Goal: Task Accomplishment & Management: Use online tool/utility

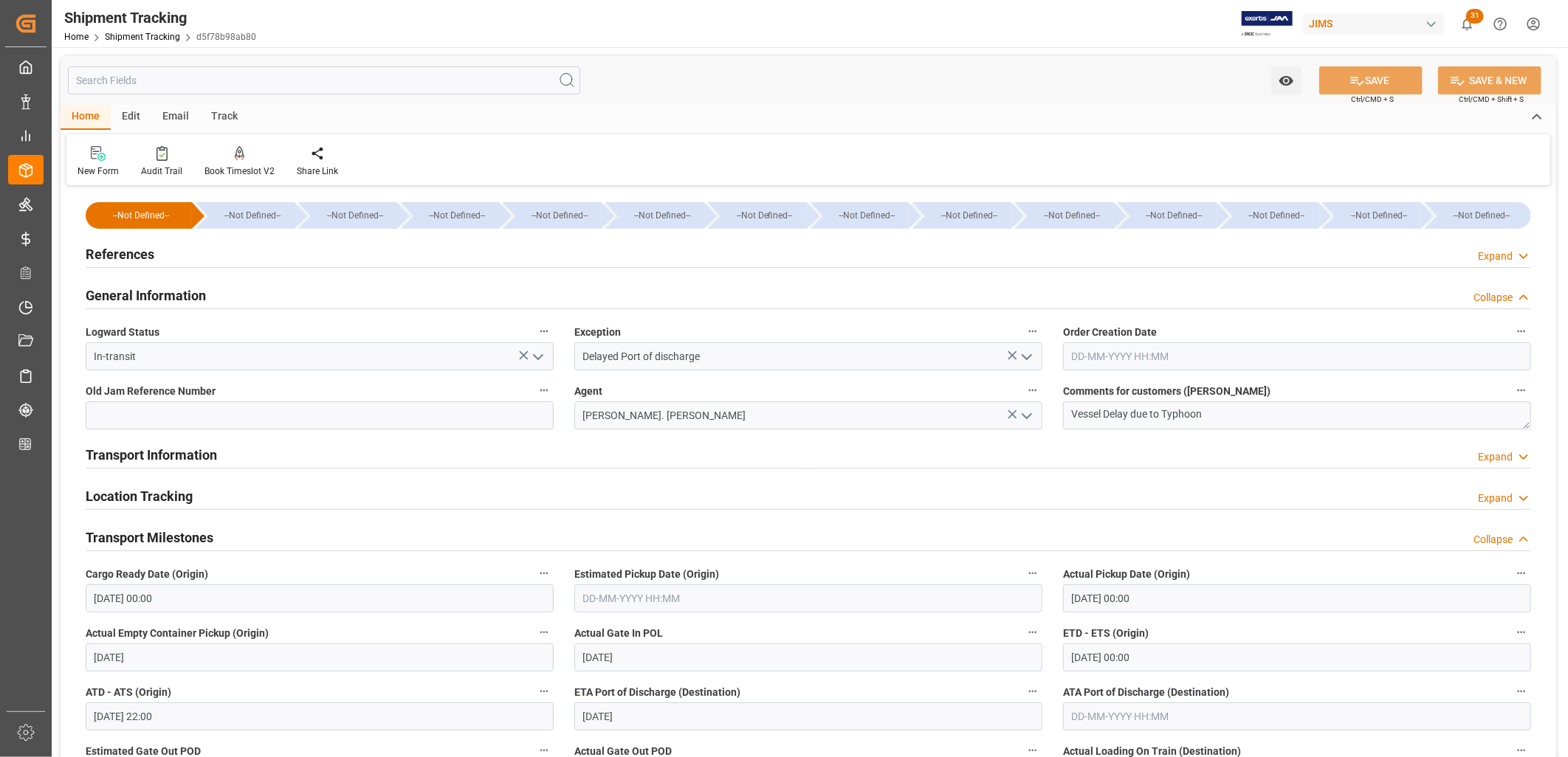
click at [1030, 357] on polyline "open menu" at bounding box center [1026, 357] width 9 height 4
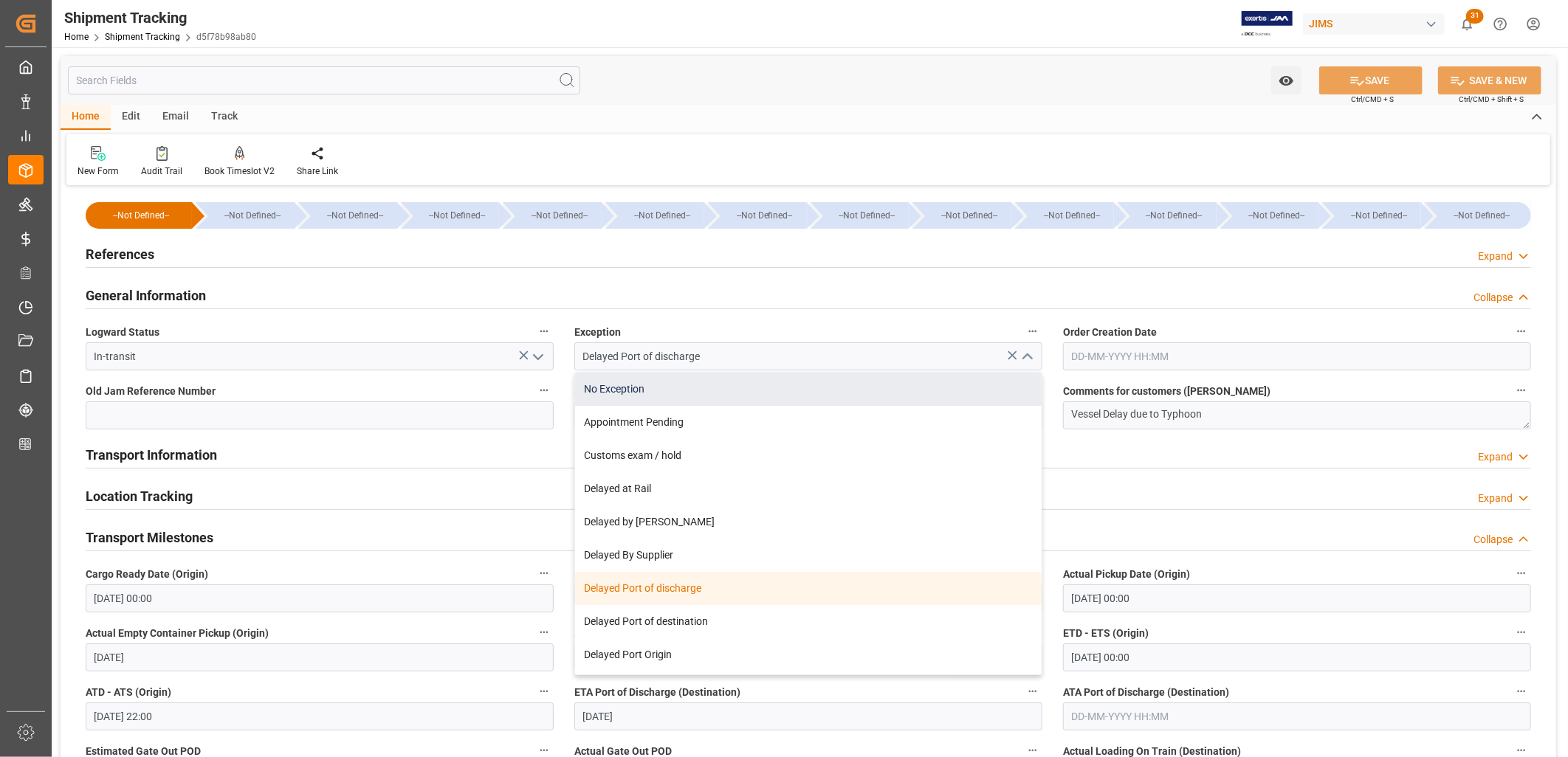
click at [624, 384] on div "No Exception" at bounding box center [808, 389] width 467 height 33
type input "No Exception"
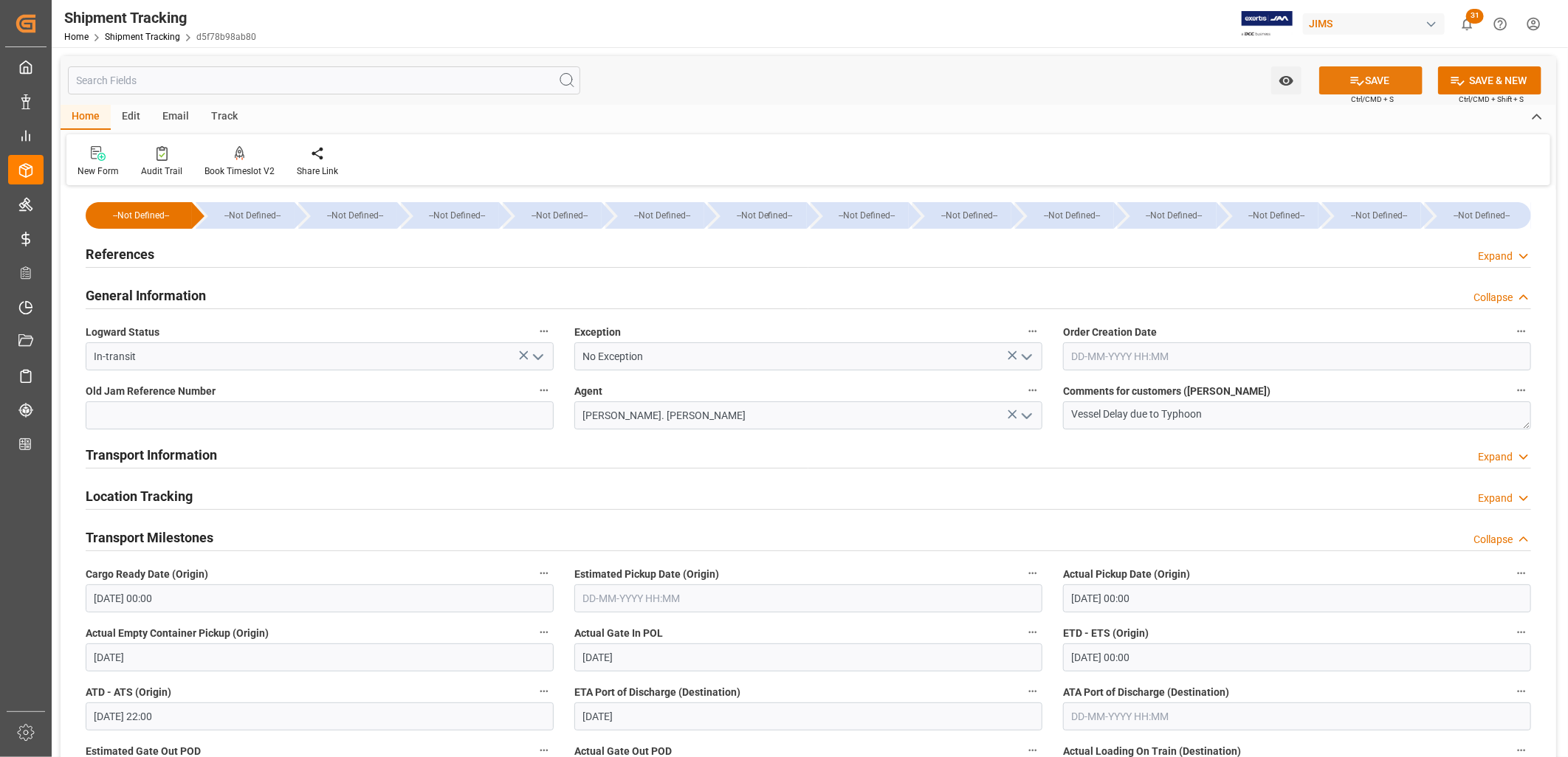
click at [1357, 78] on icon at bounding box center [1357, 80] width 15 height 15
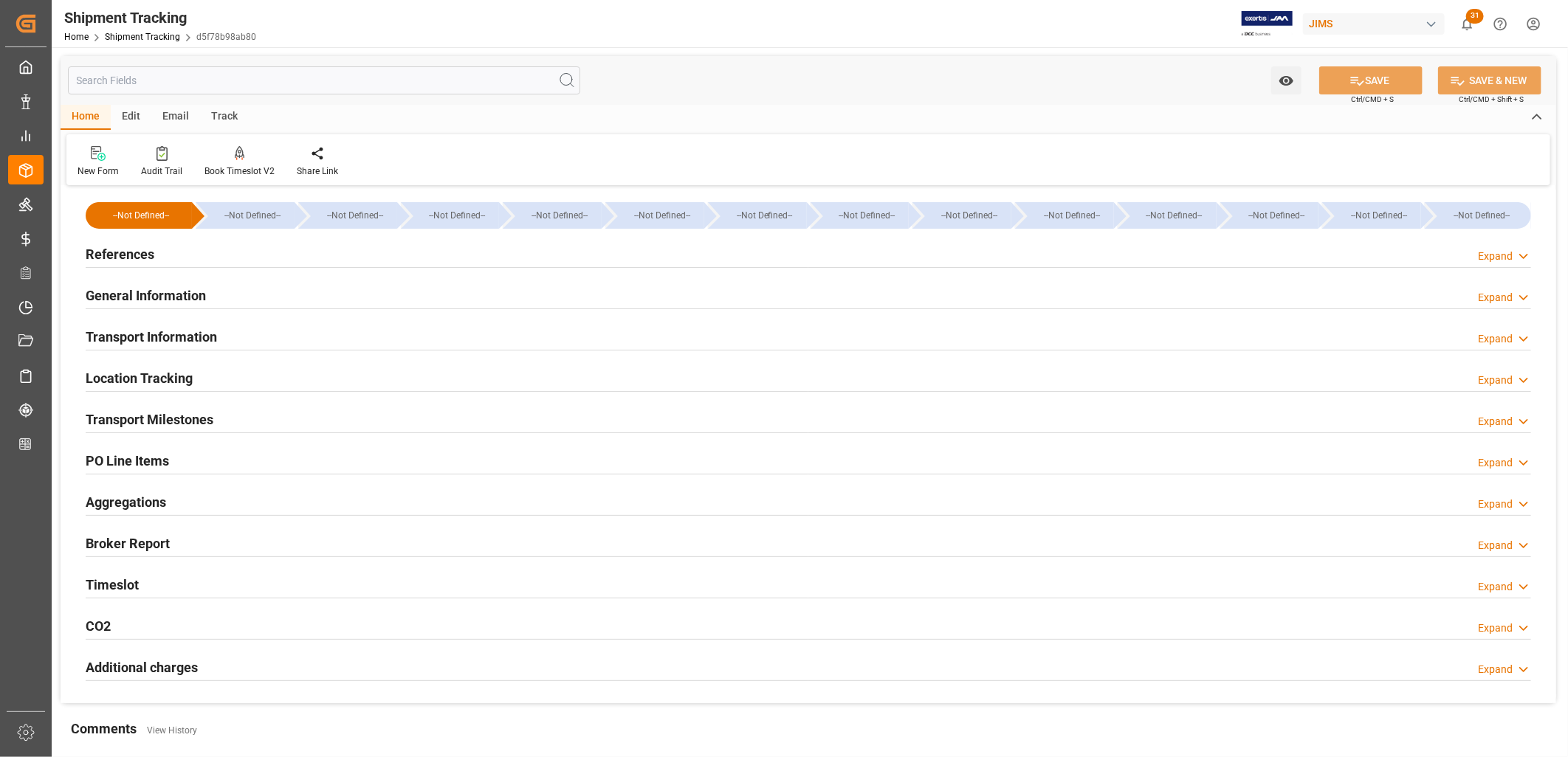
type input "[DATE]"
click at [130, 254] on h2 "References" at bounding box center [120, 254] width 69 height 20
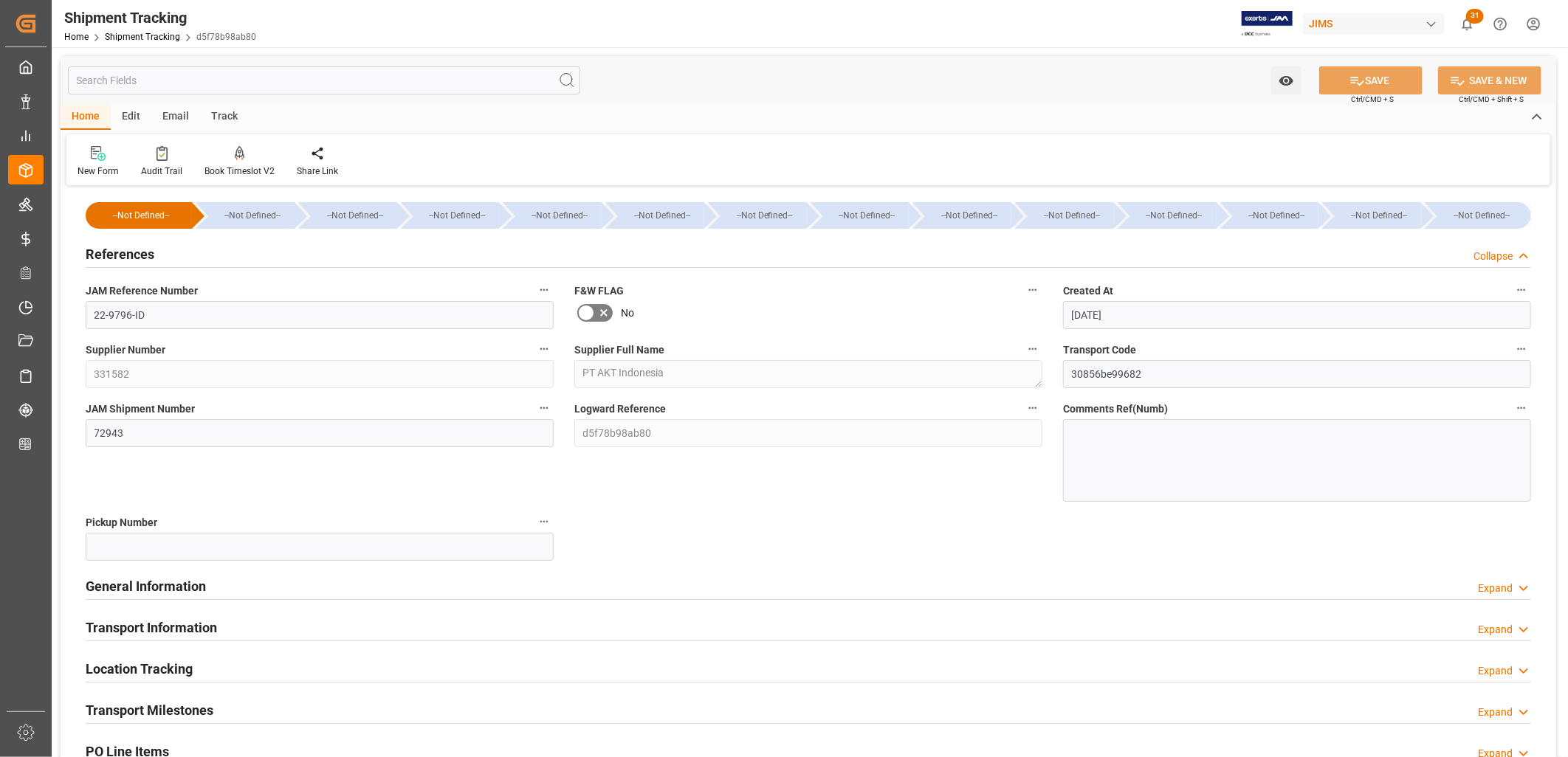
click at [175, 587] on h2 "General Information" at bounding box center [146, 586] width 120 height 20
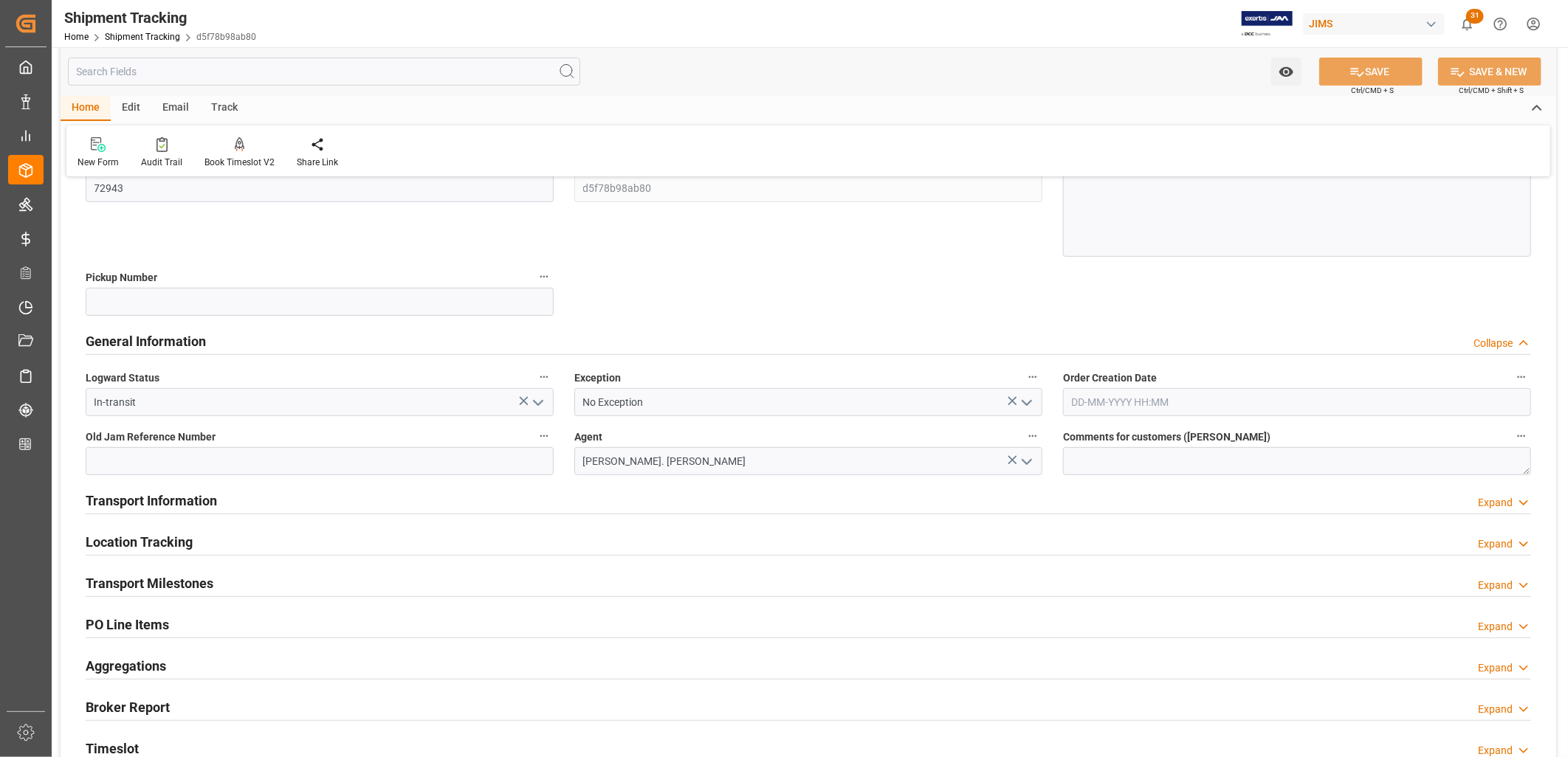
scroll to position [246, 0]
click at [1095, 458] on textarea at bounding box center [1296, 460] width 468 height 28
type textarea "RUSH Receive please"
click at [1406, 65] on button "SAVE" at bounding box center [1370, 71] width 103 height 28
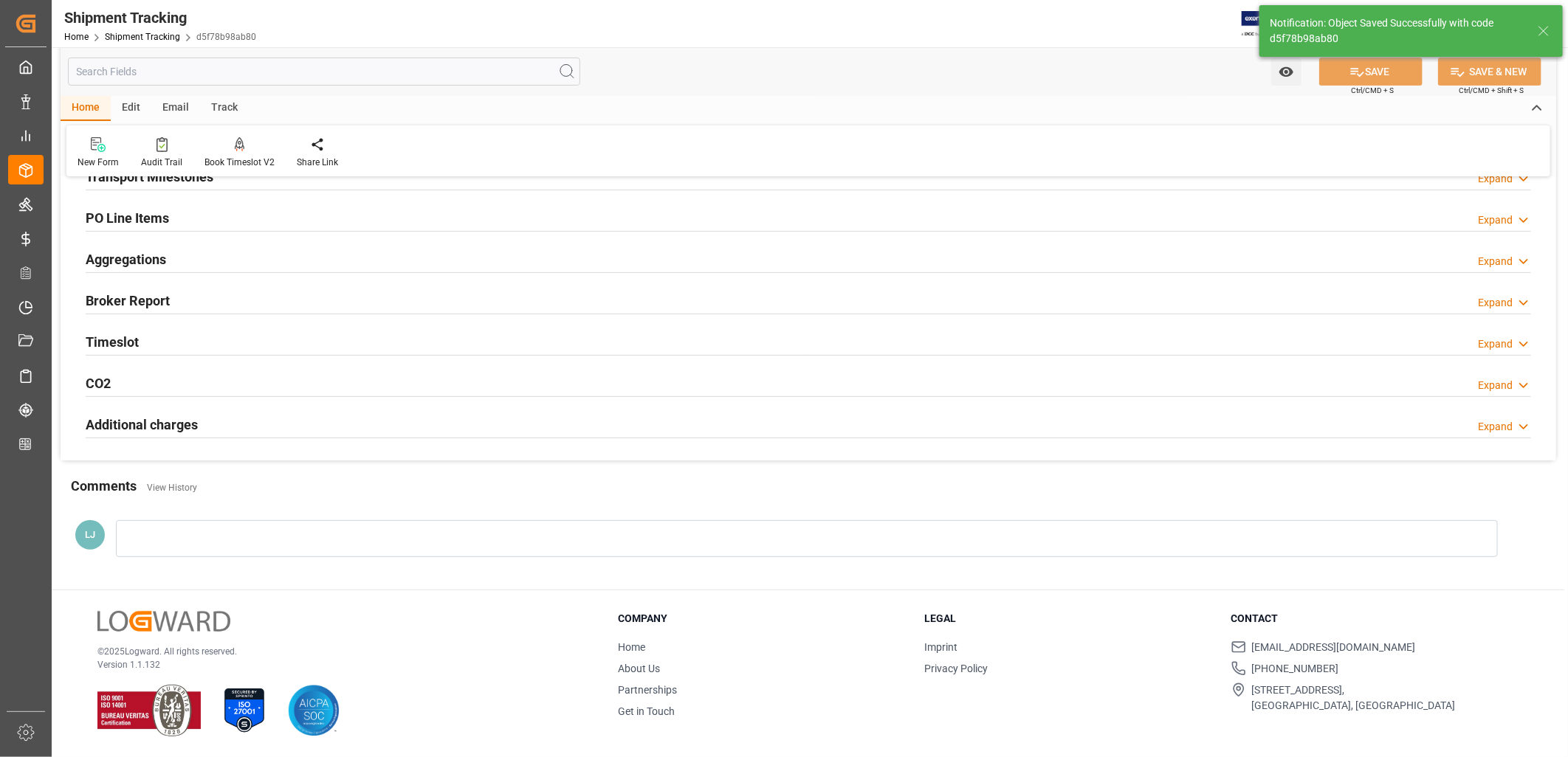
scroll to position [0, 0]
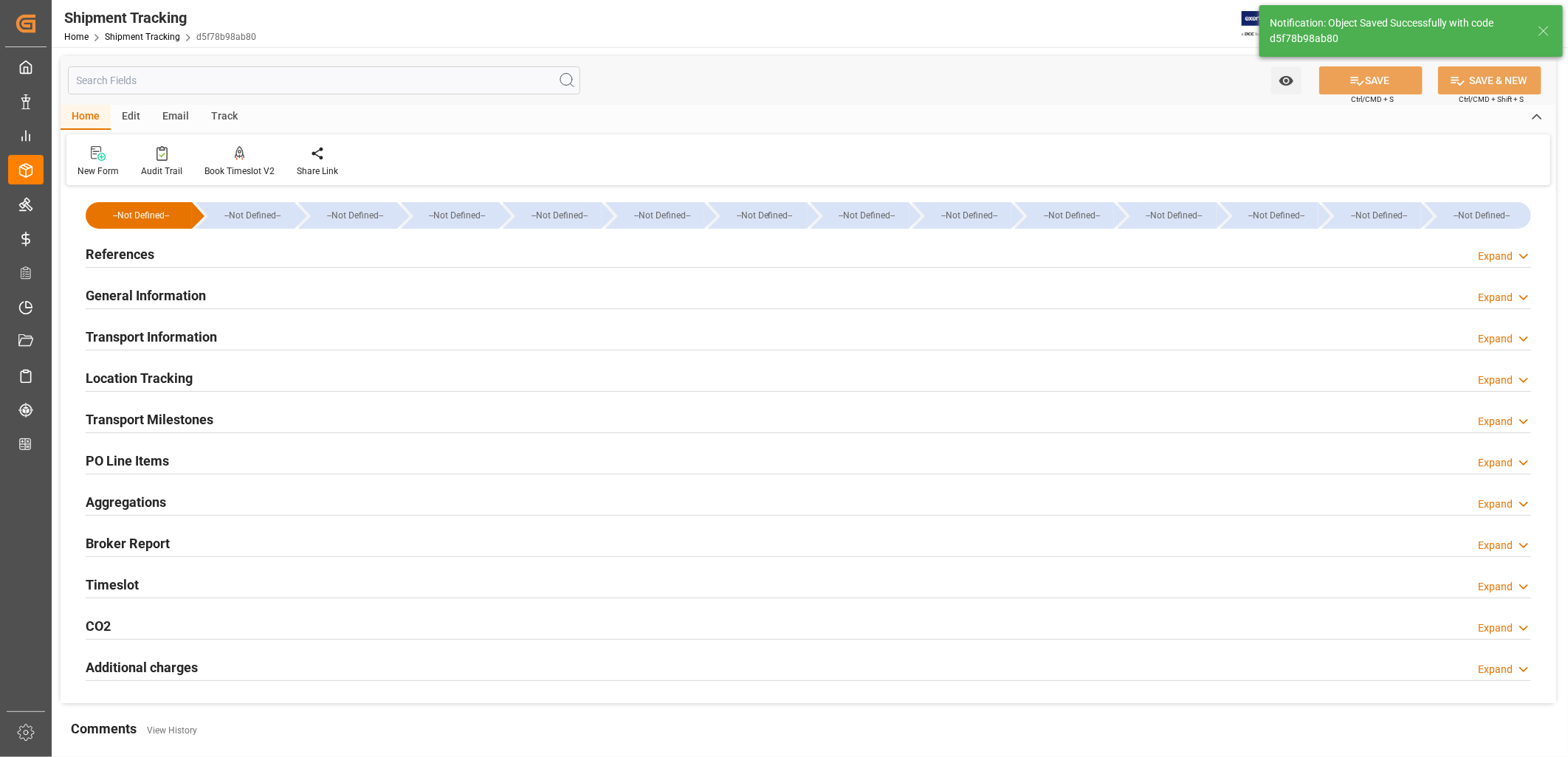
click at [179, 421] on h2 "Transport Milestones" at bounding box center [150, 419] width 128 height 20
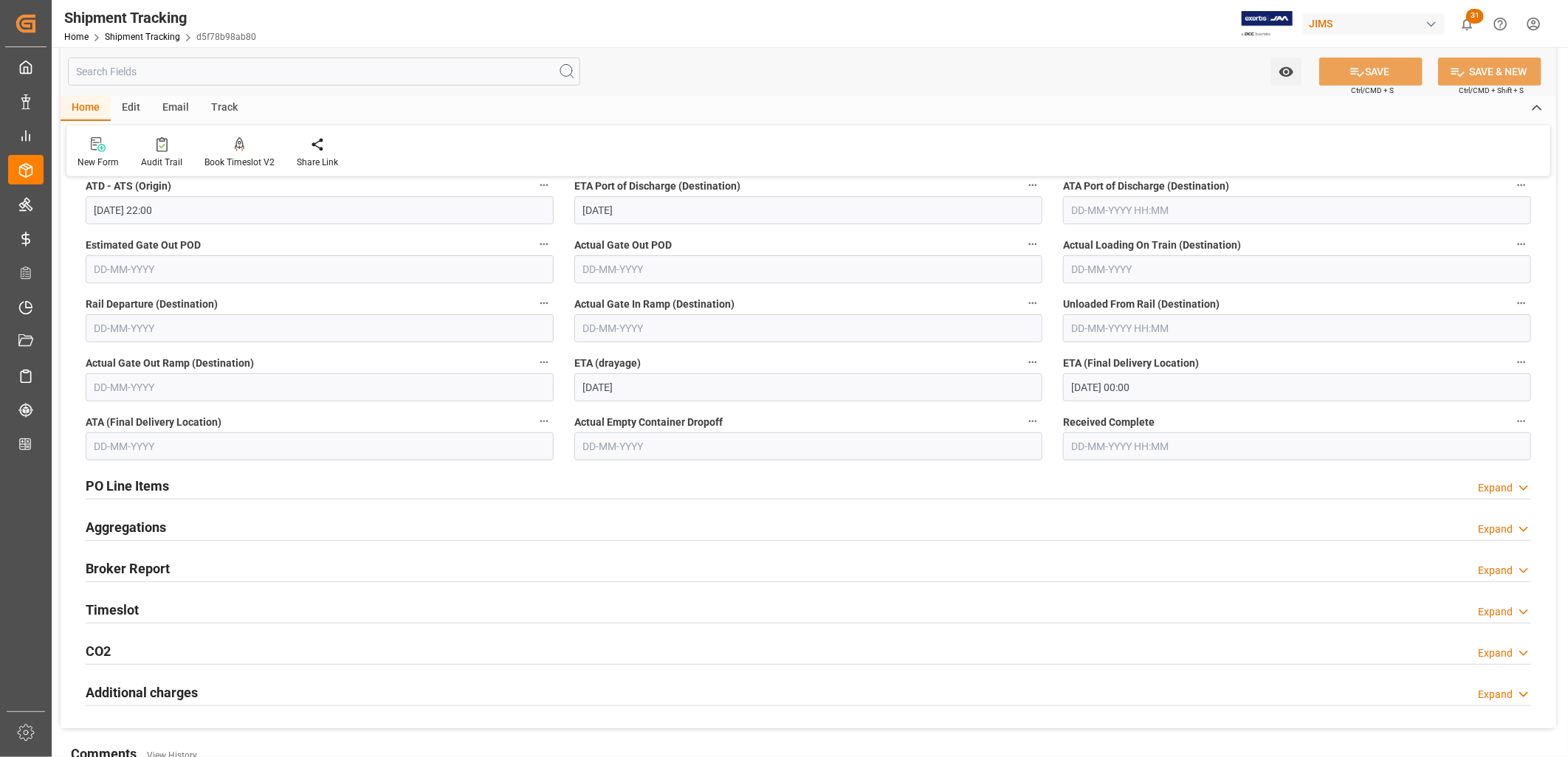
scroll to position [409, 0]
